Goal: Entertainment & Leisure: Browse casually

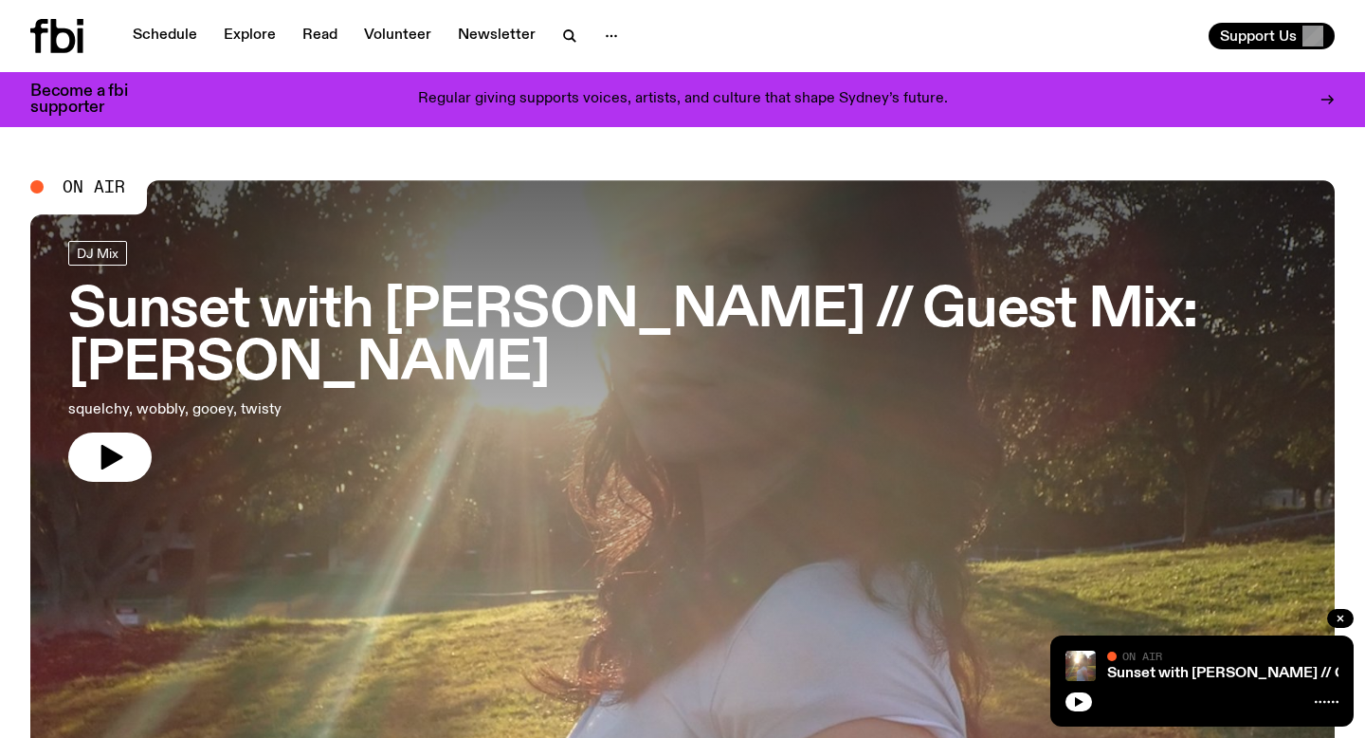
click at [557, 319] on h3 "Sunset with [PERSON_NAME] // Guest Mix: [PERSON_NAME]" at bounding box center [682, 337] width 1229 height 106
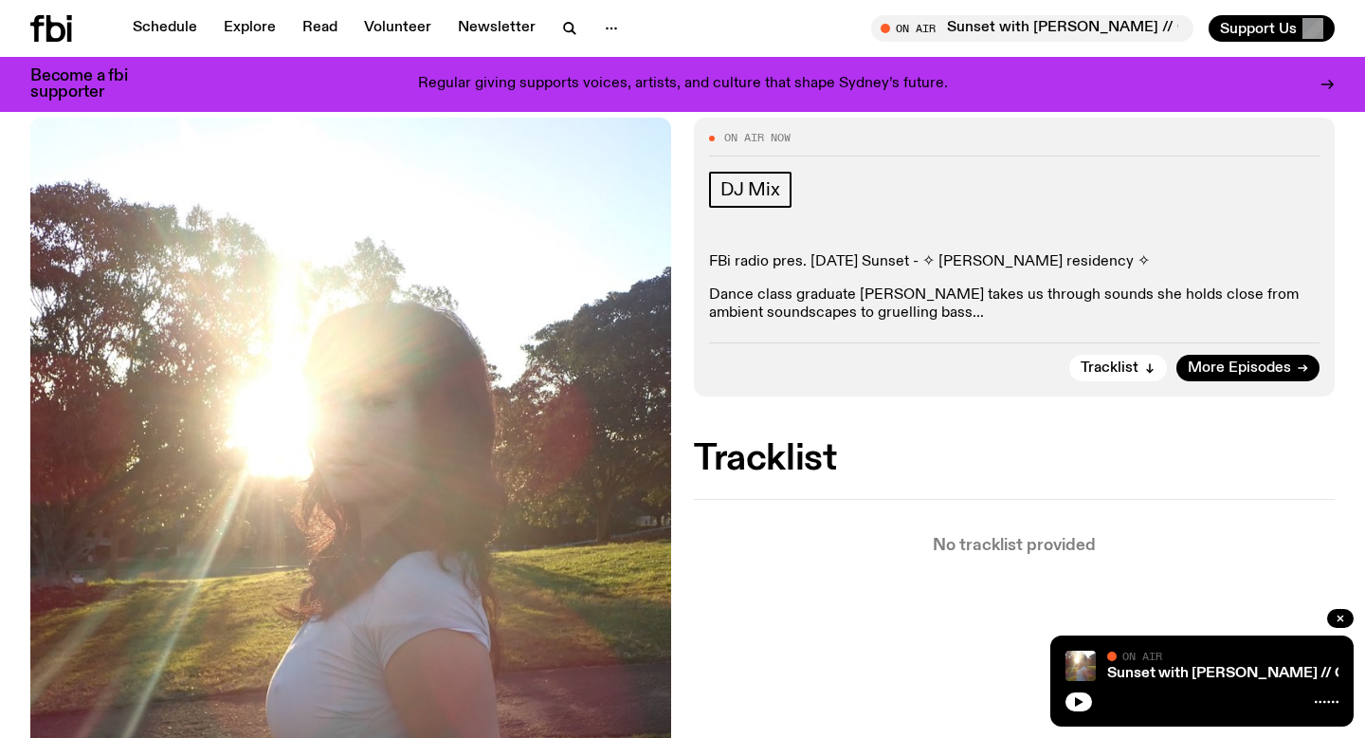
scroll to position [336, 0]
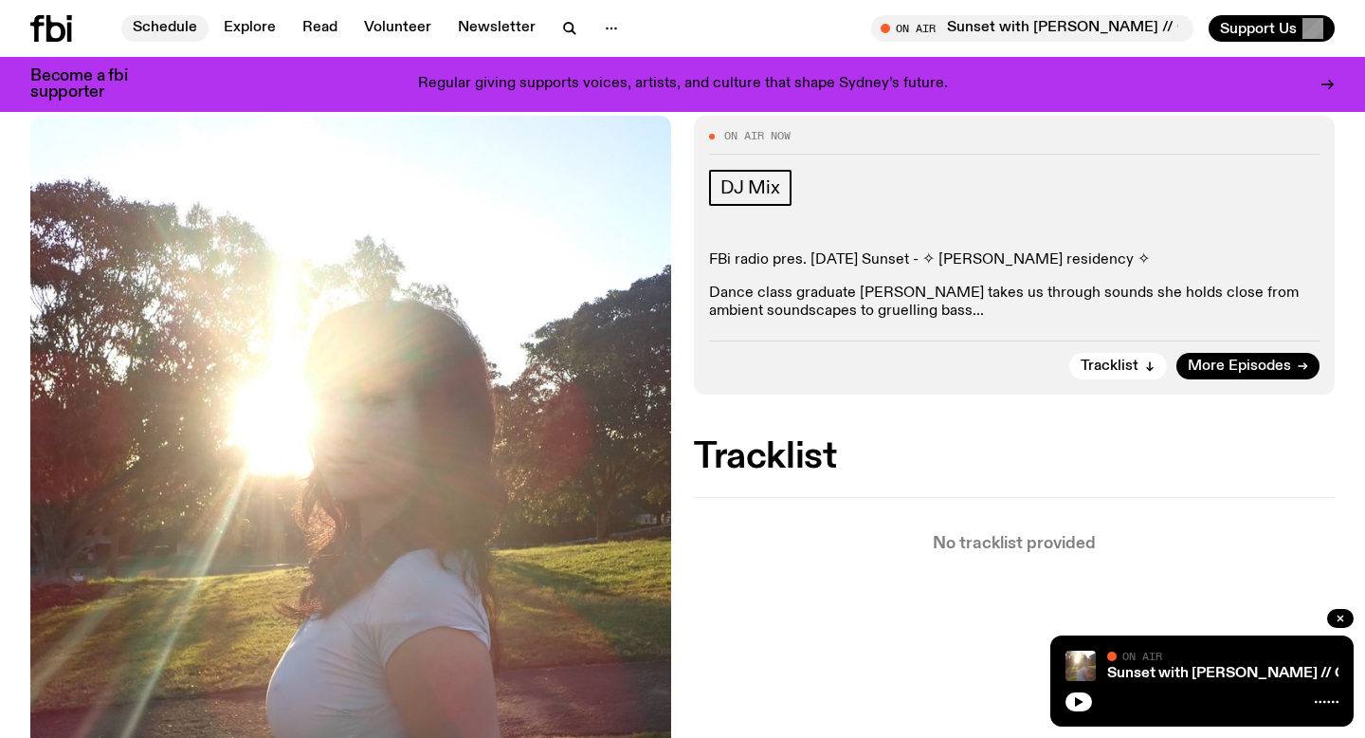
click at [165, 35] on link "Schedule" at bounding box center [164, 28] width 87 height 27
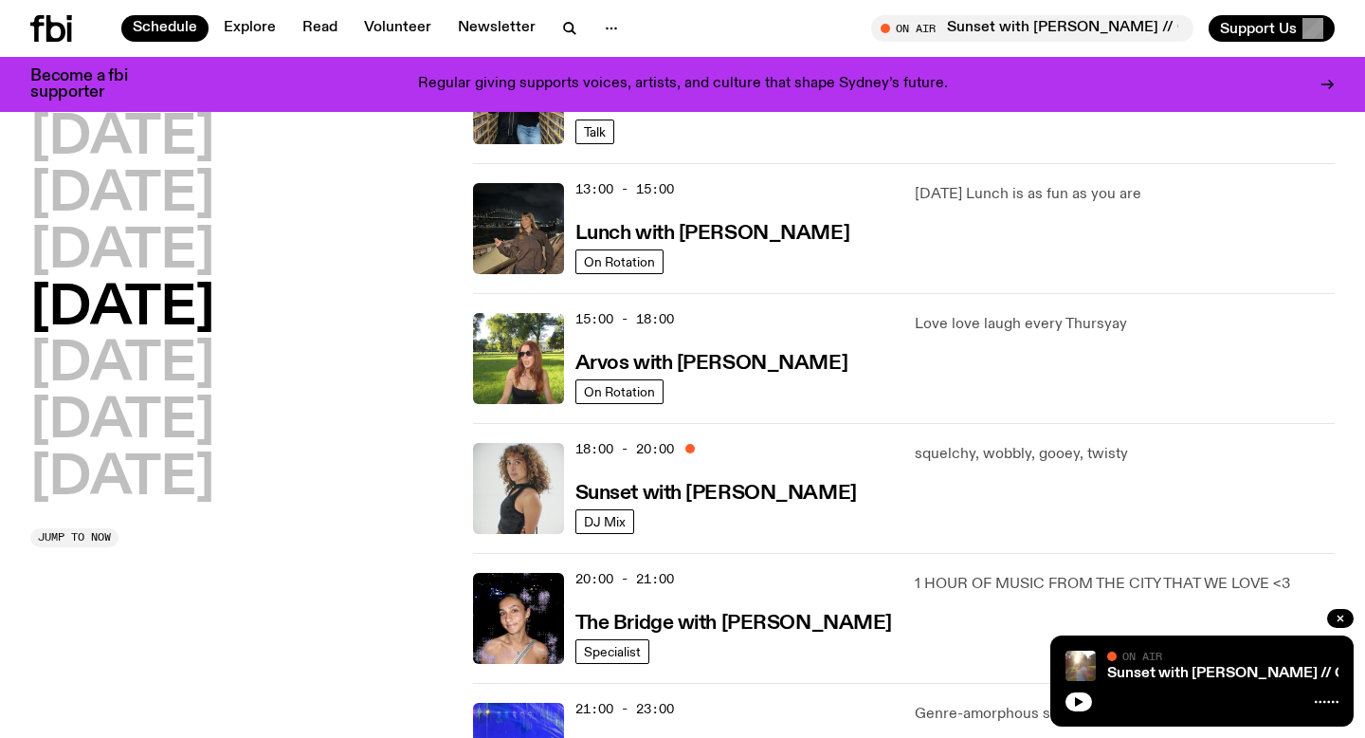
scroll to position [527, 0]
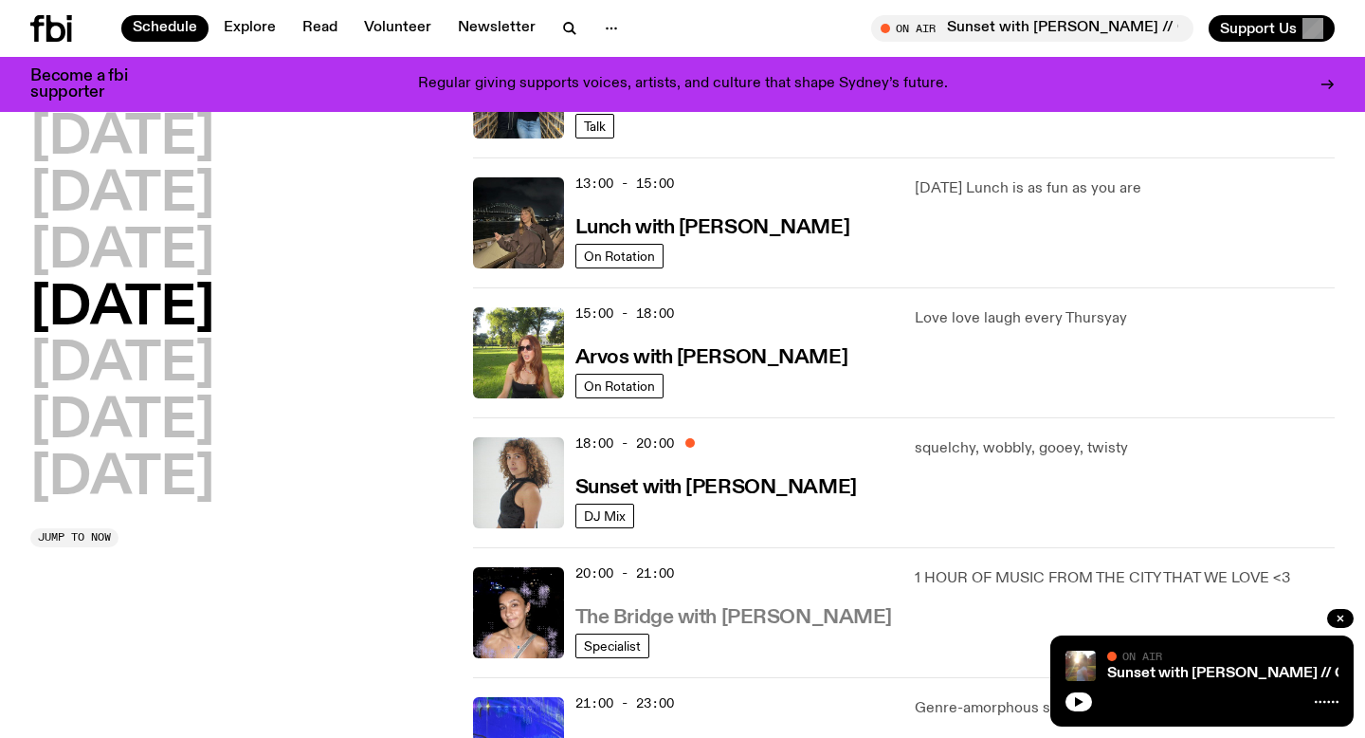
click at [740, 625] on h3 "The Bridge with [PERSON_NAME]" at bounding box center [734, 618] width 317 height 20
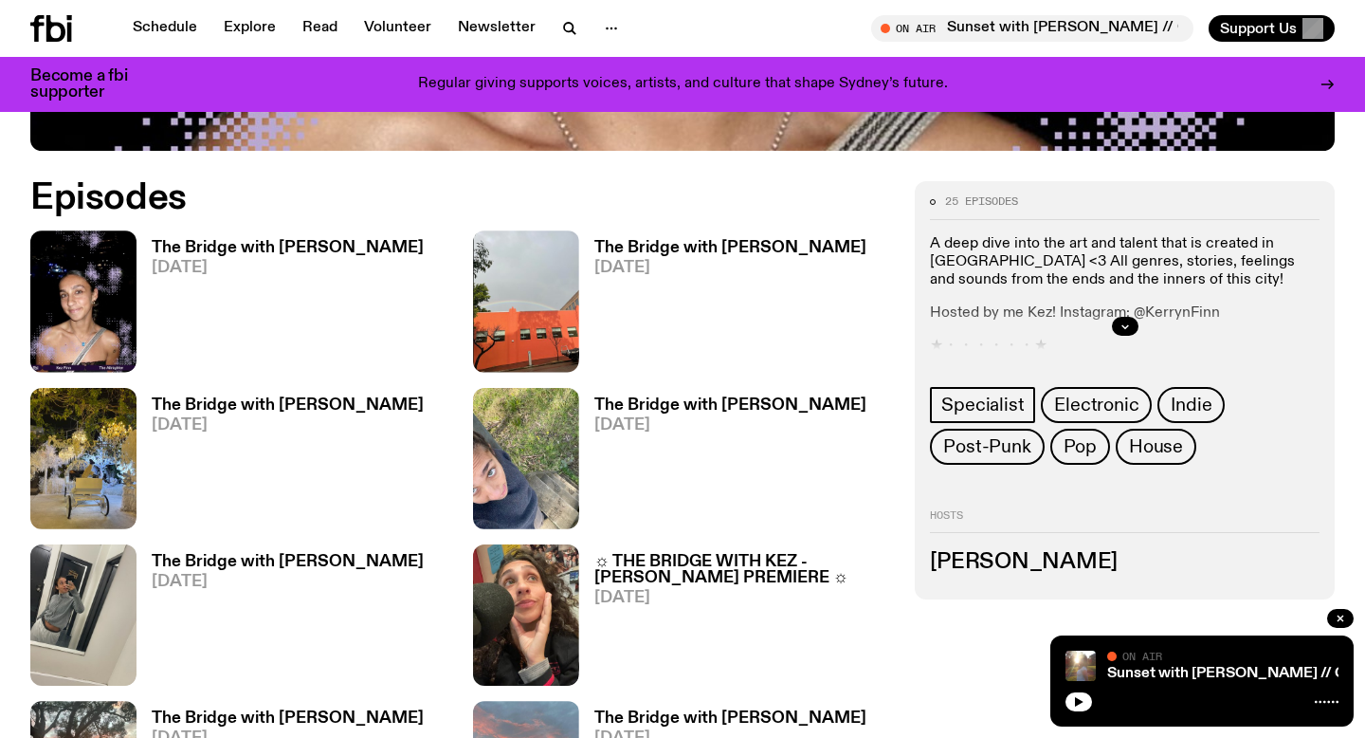
scroll to position [939, 0]
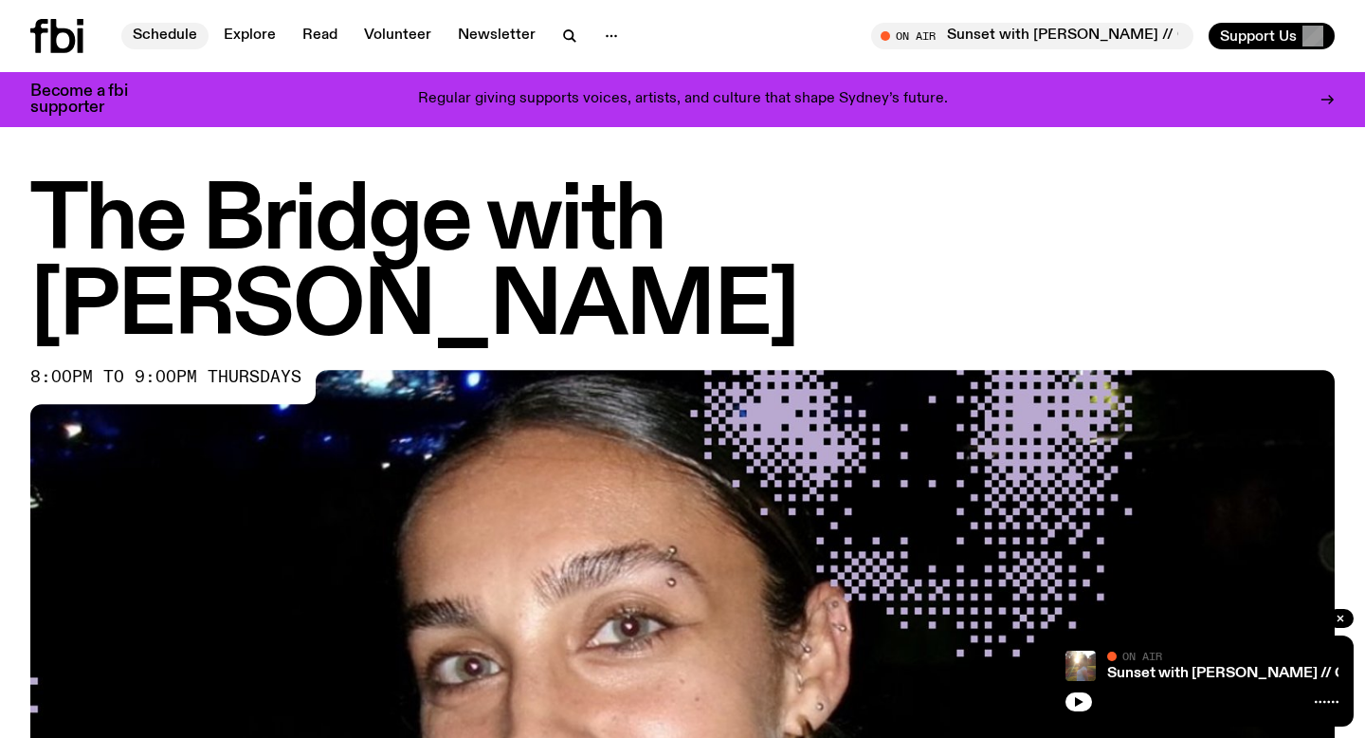
click at [171, 32] on link "Schedule" at bounding box center [164, 36] width 87 height 27
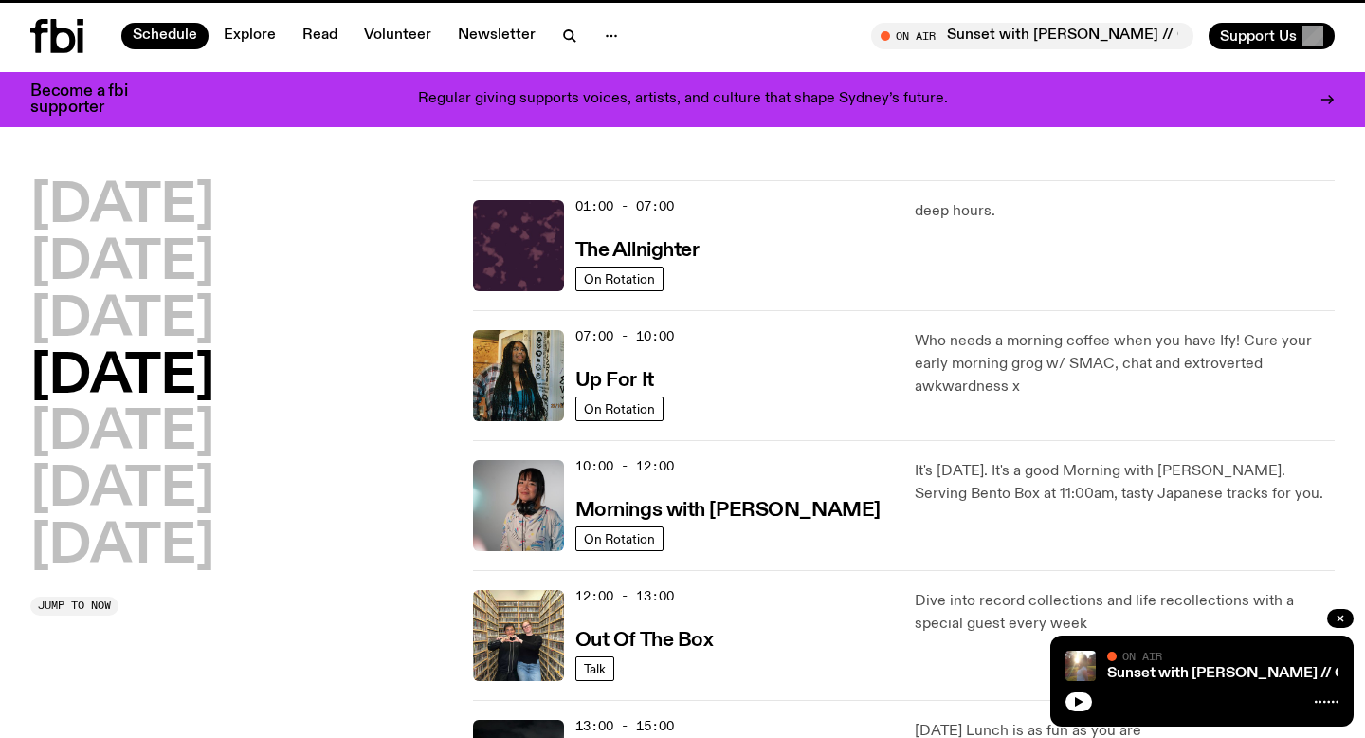
click at [41, 28] on icon at bounding box center [39, 36] width 18 height 34
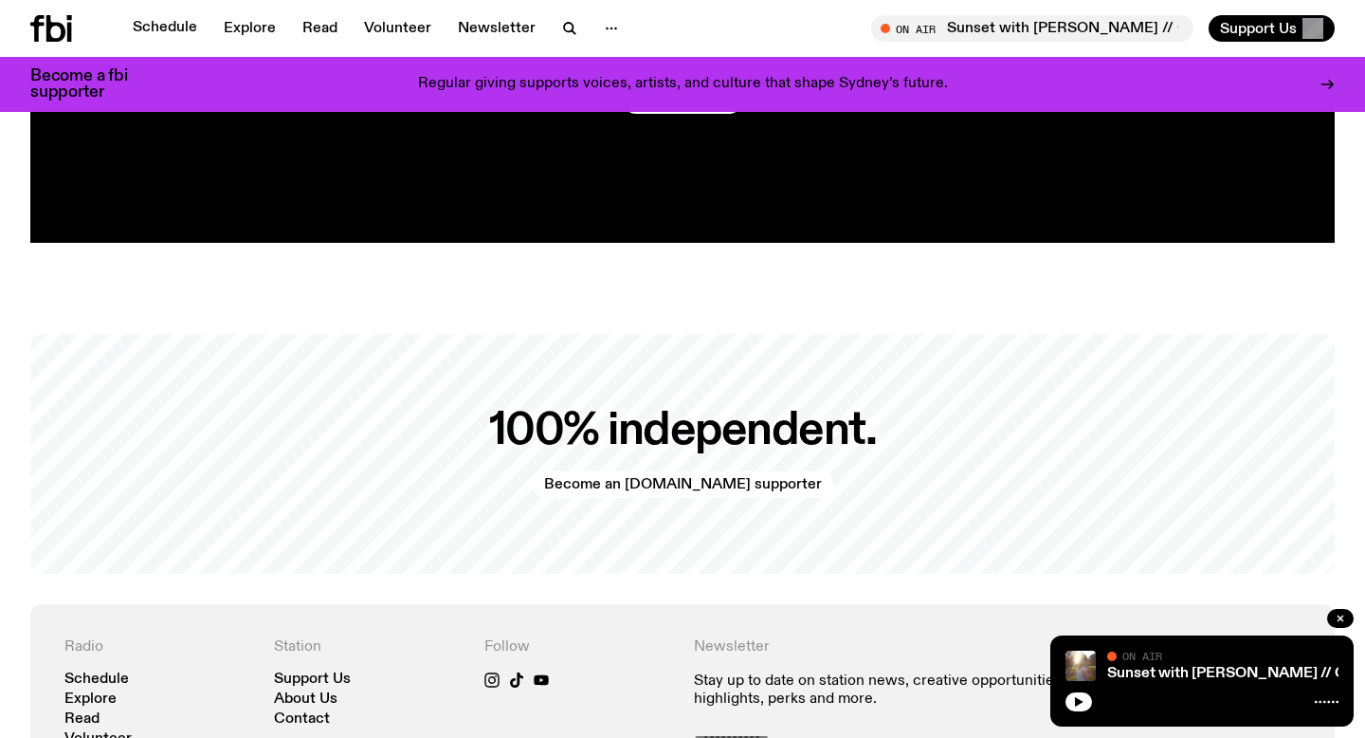
scroll to position [3983, 0]
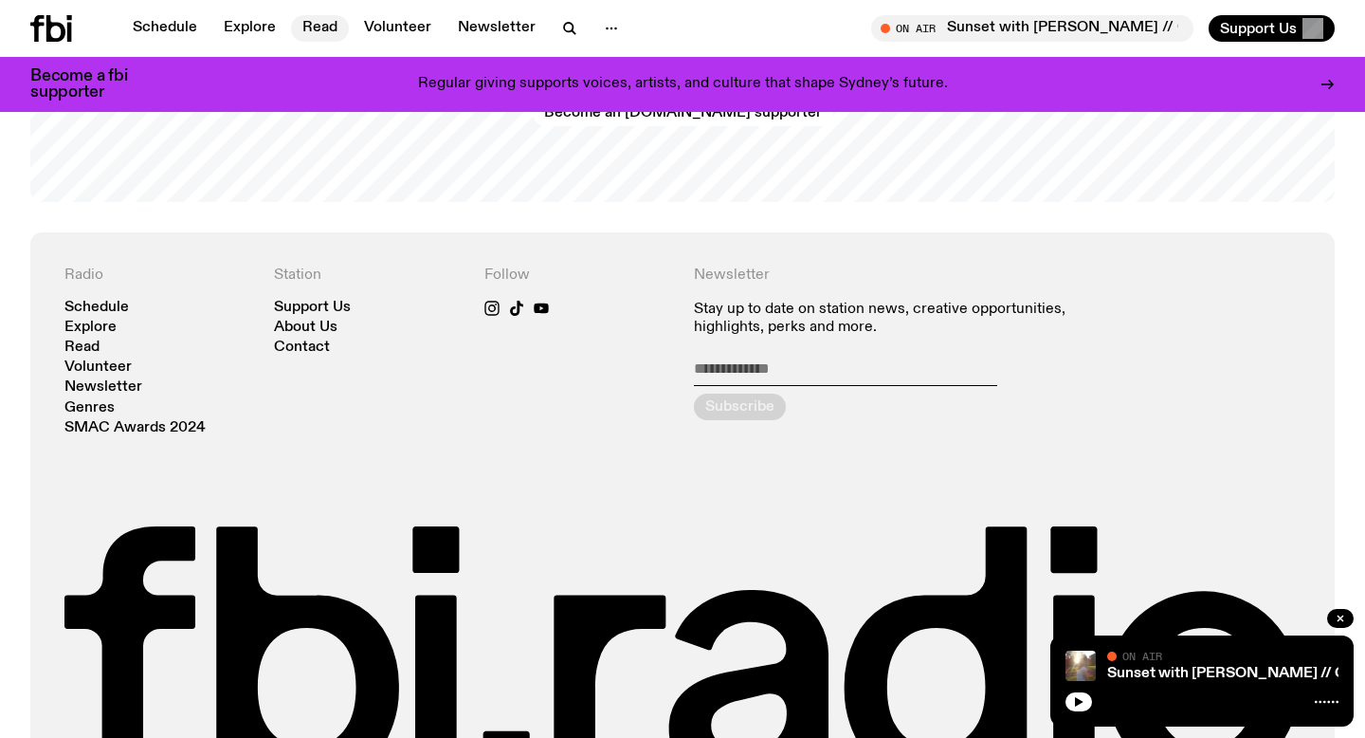
click at [329, 30] on link "Read" at bounding box center [320, 28] width 58 height 27
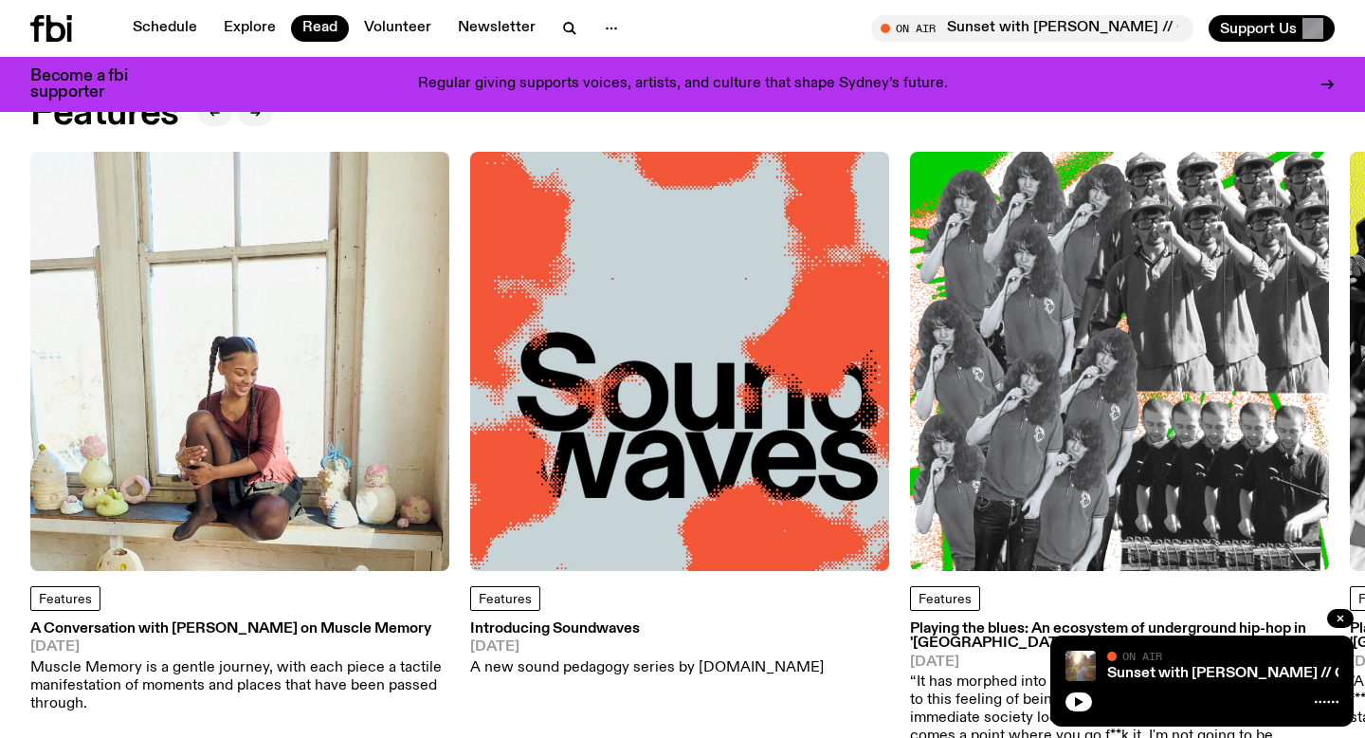
scroll to position [81, 0]
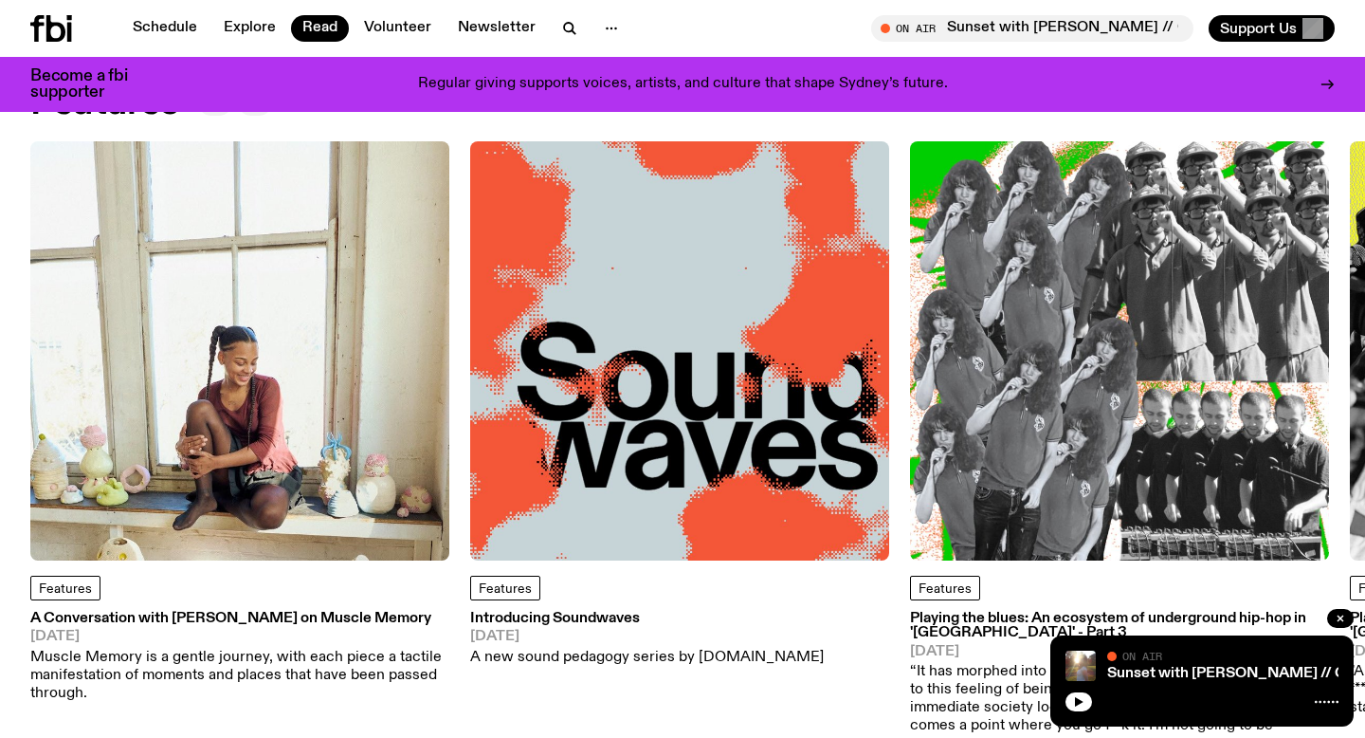
click at [668, 493] on img at bounding box center [679, 350] width 419 height 419
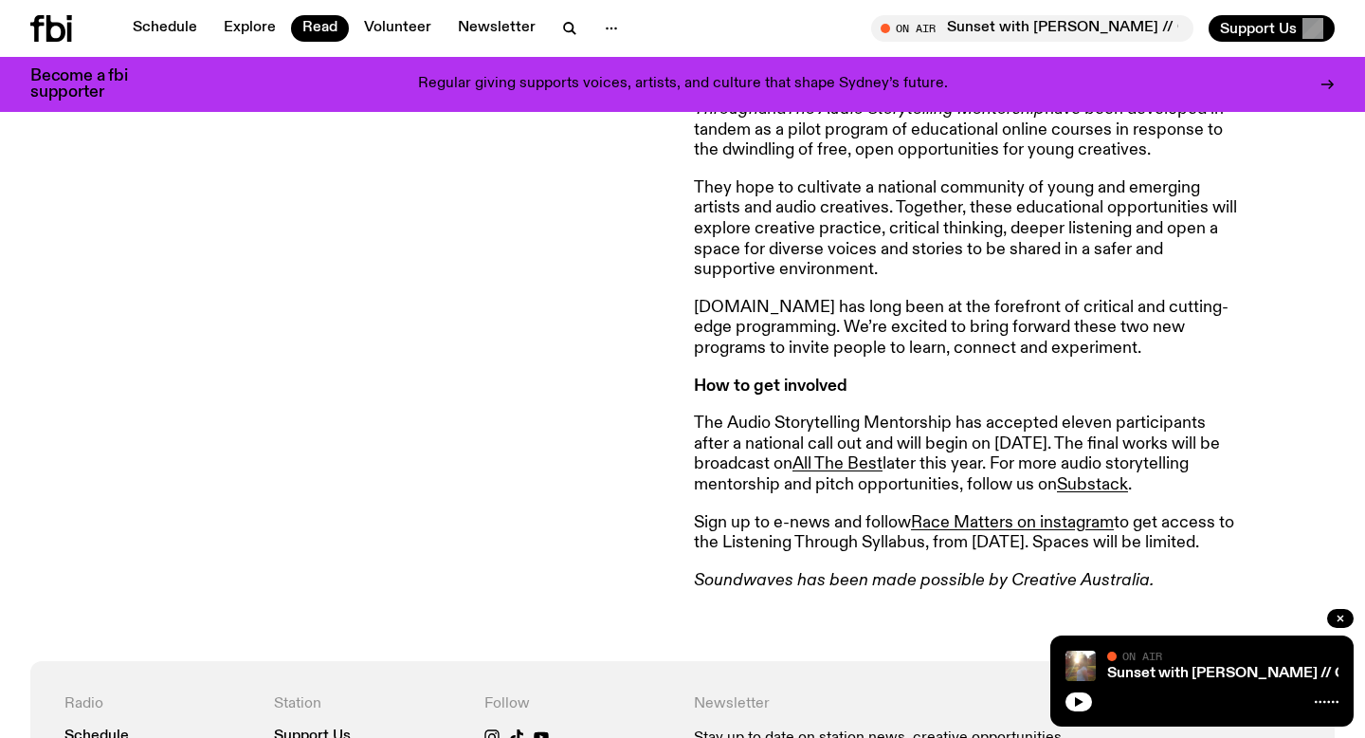
scroll to position [1470, 0]
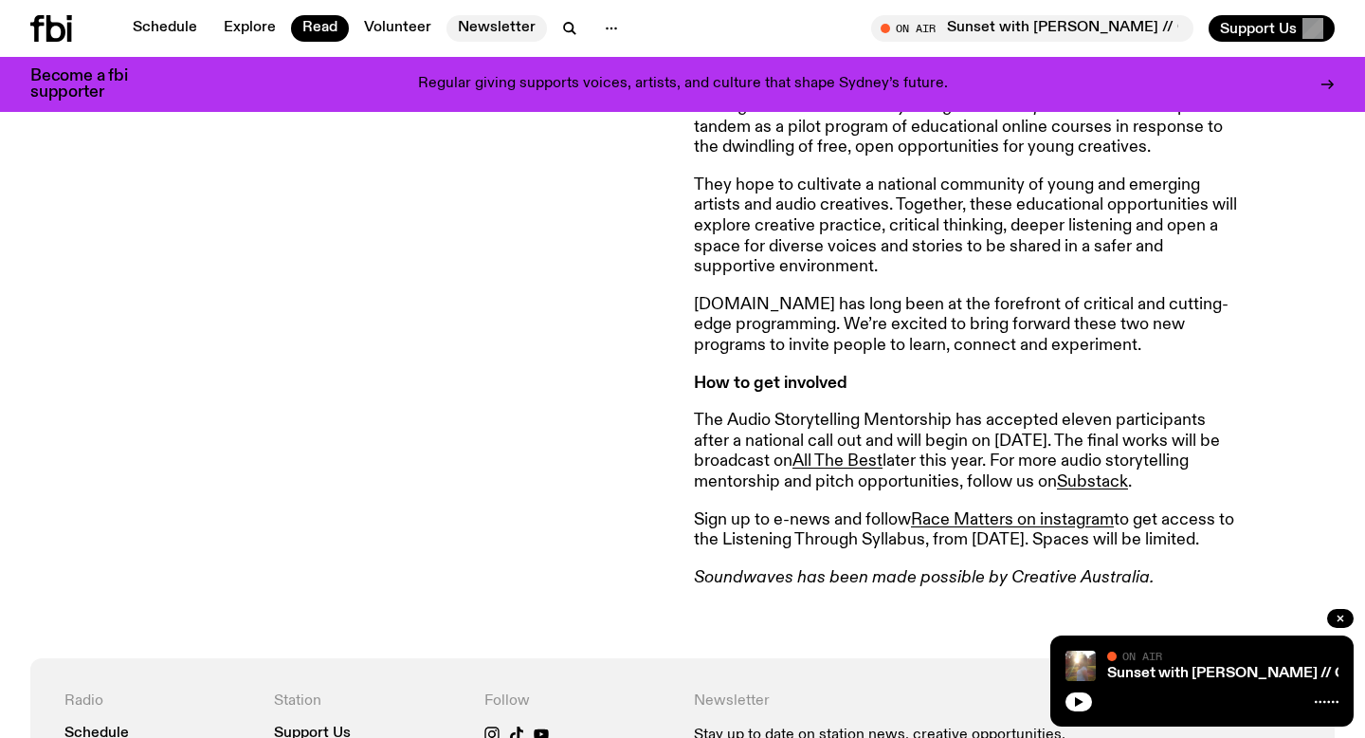
click at [483, 30] on link "Newsletter" at bounding box center [497, 28] width 101 height 27
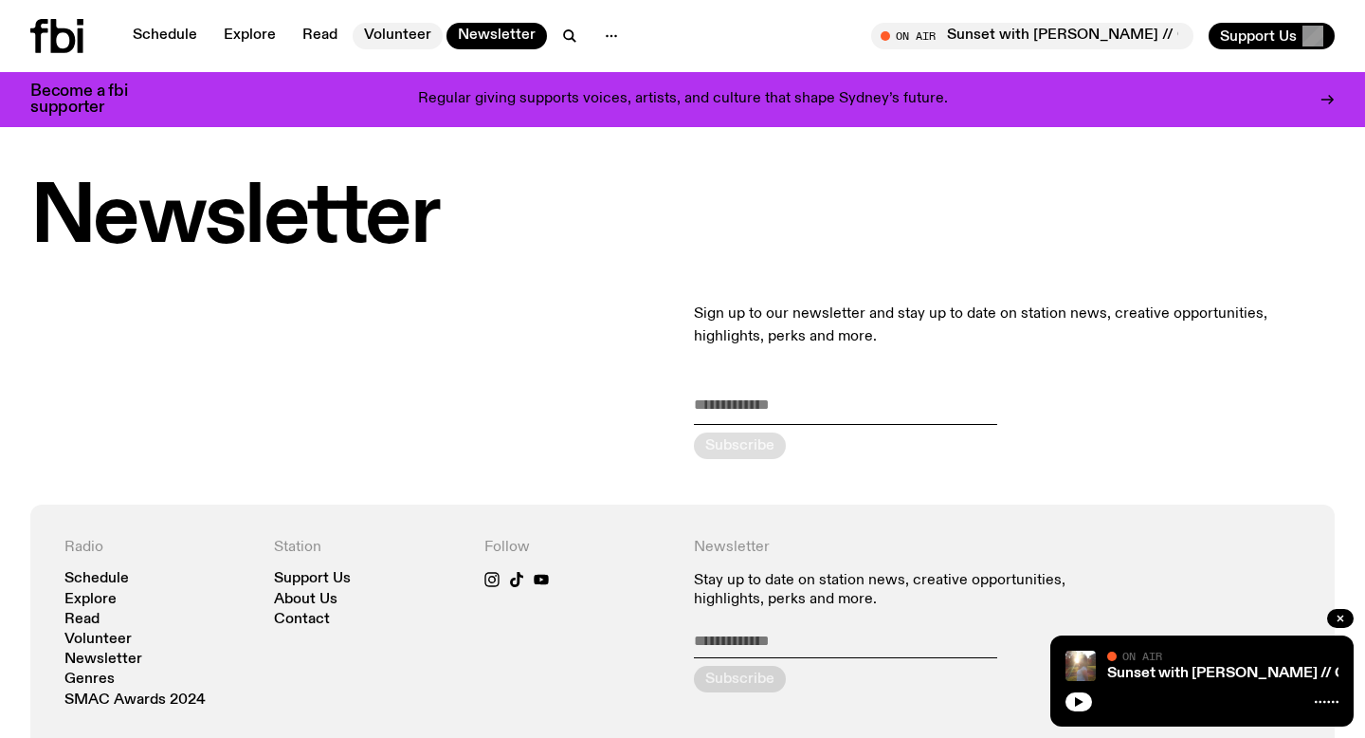
click at [407, 34] on link "Volunteer" at bounding box center [398, 36] width 90 height 27
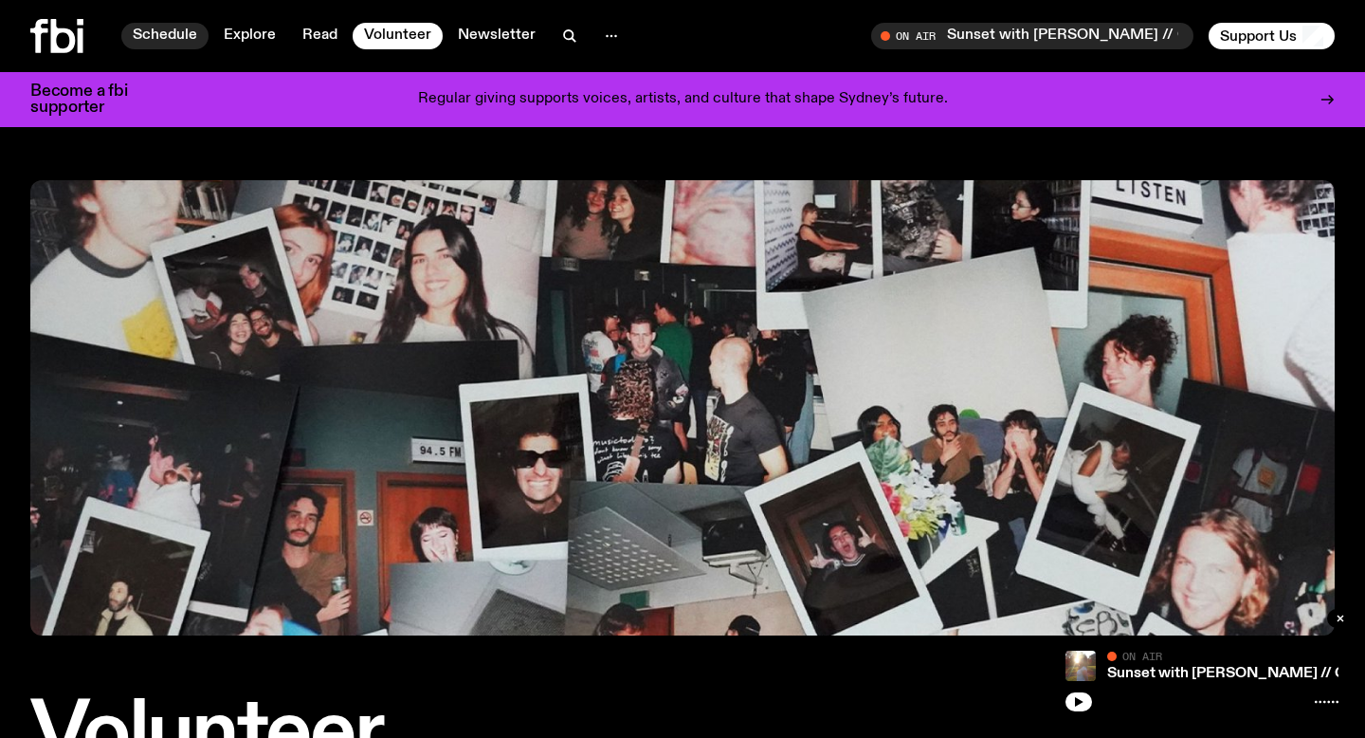
click at [155, 33] on link "Schedule" at bounding box center [164, 36] width 87 height 27
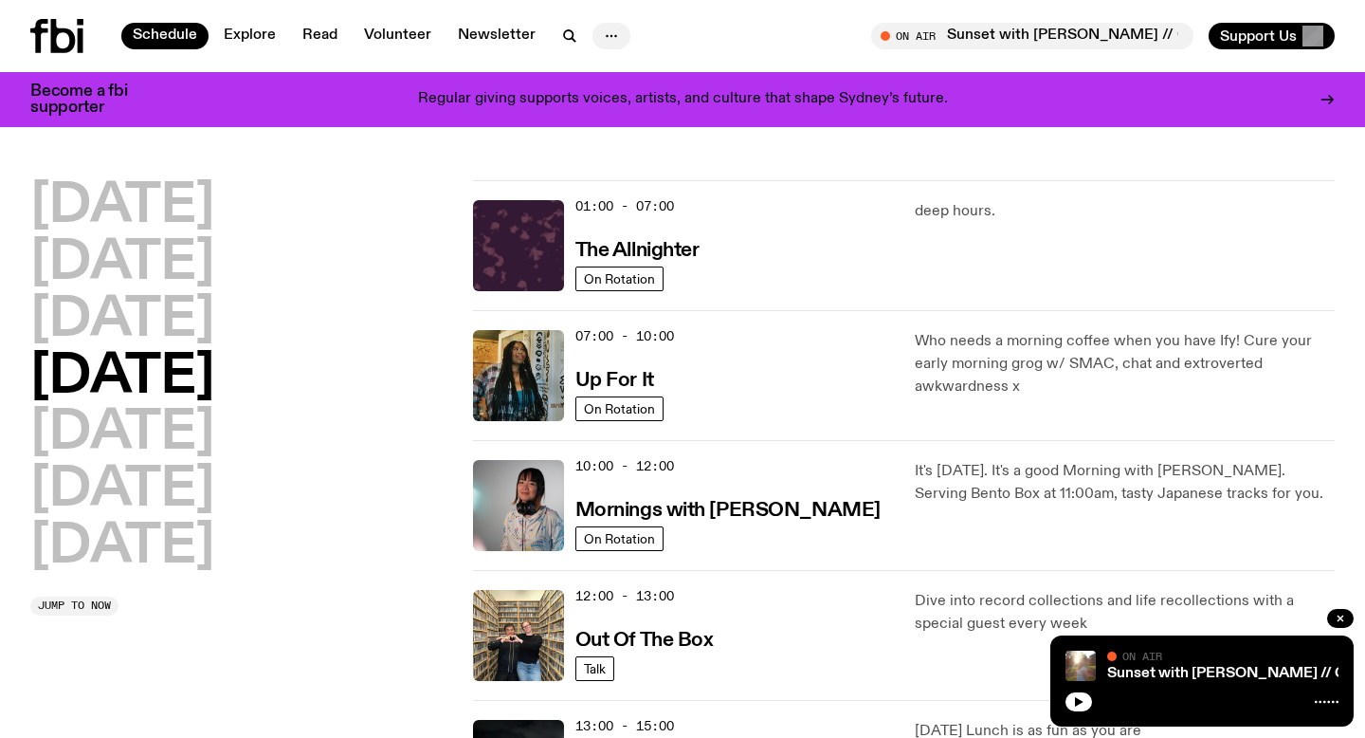
click at [602, 34] on icon "button" at bounding box center [611, 36] width 23 height 23
click at [605, 41] on icon "button" at bounding box center [611, 36] width 23 height 23
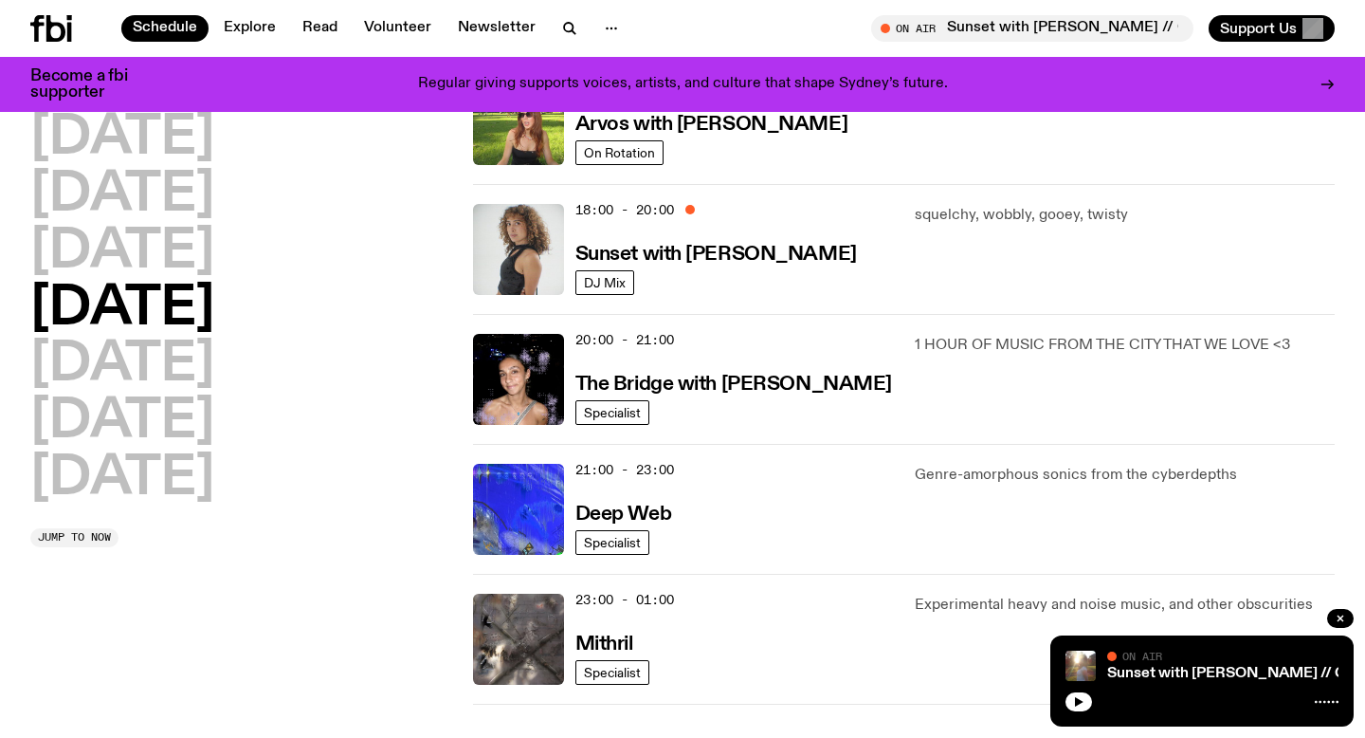
scroll to position [746, 0]
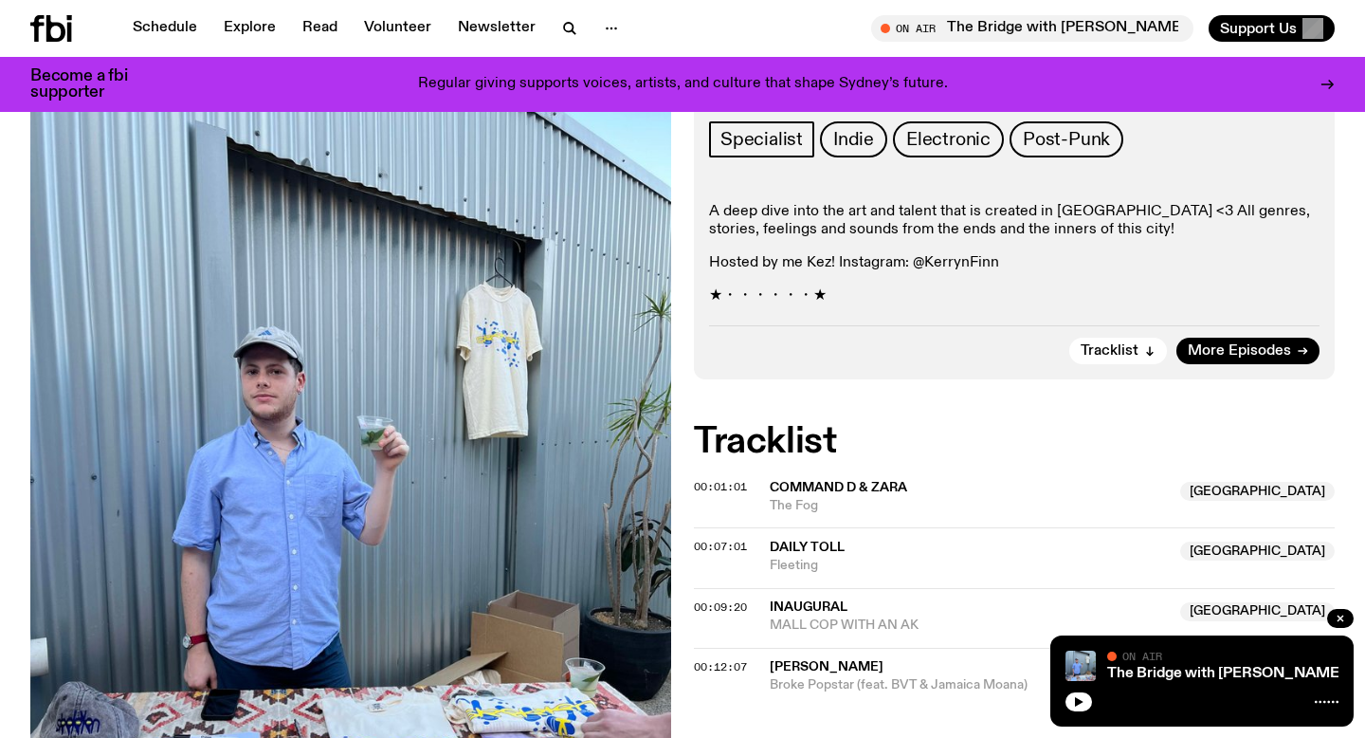
scroll to position [376, 0]
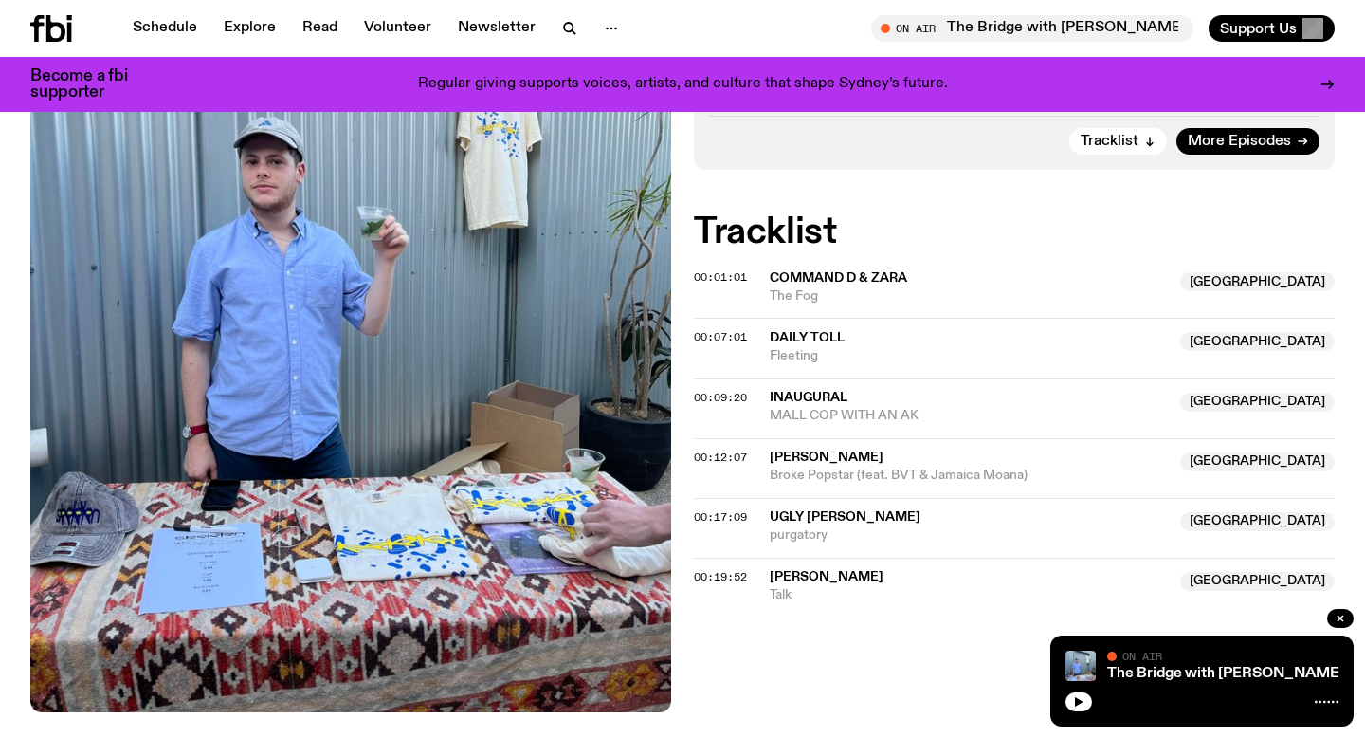
scroll to position [592, 0]
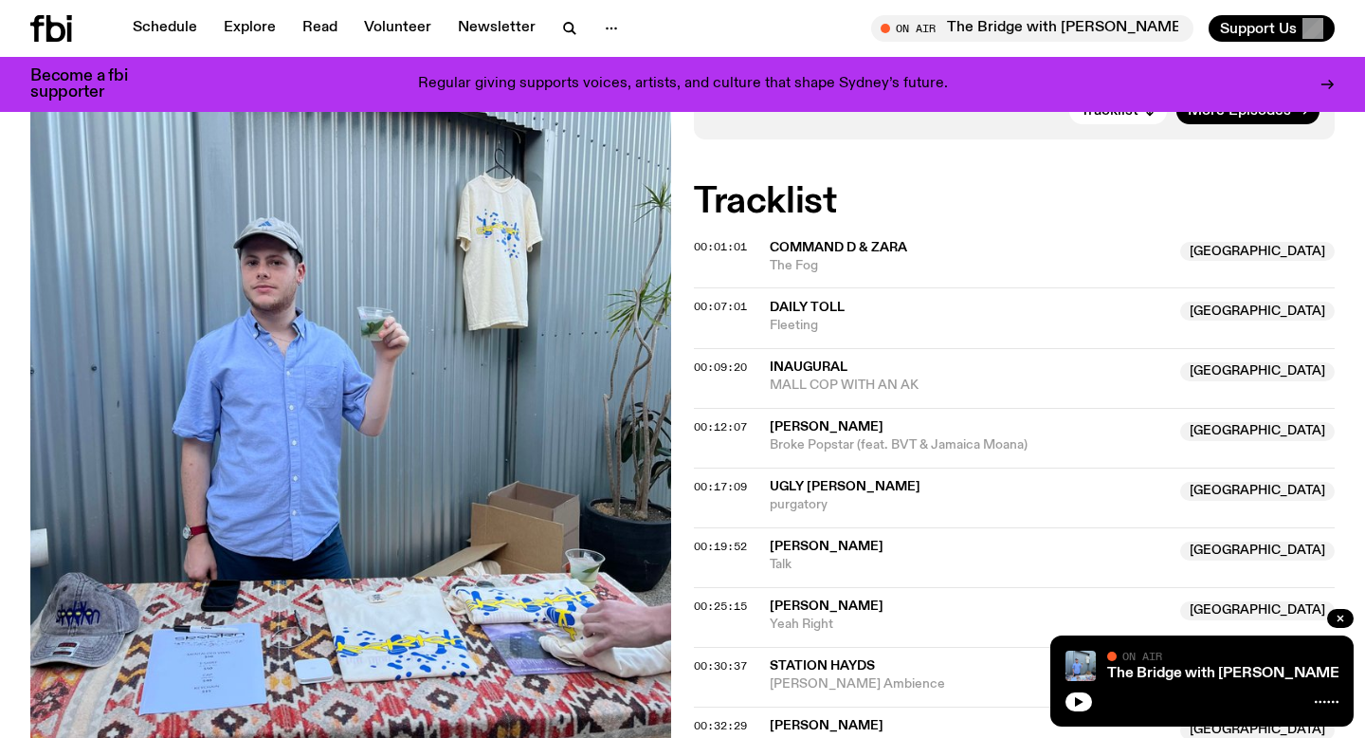
scroll to position [678, 0]
